Goal: Information Seeking & Learning: Stay updated

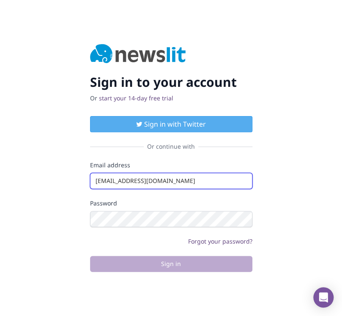
type input "info@startingupgood.info"
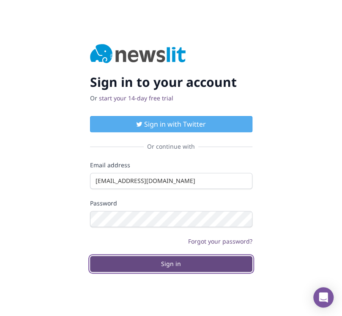
click at [171, 263] on button "Sign in" at bounding box center [171, 264] width 163 height 16
